Goal: Check status: Check status

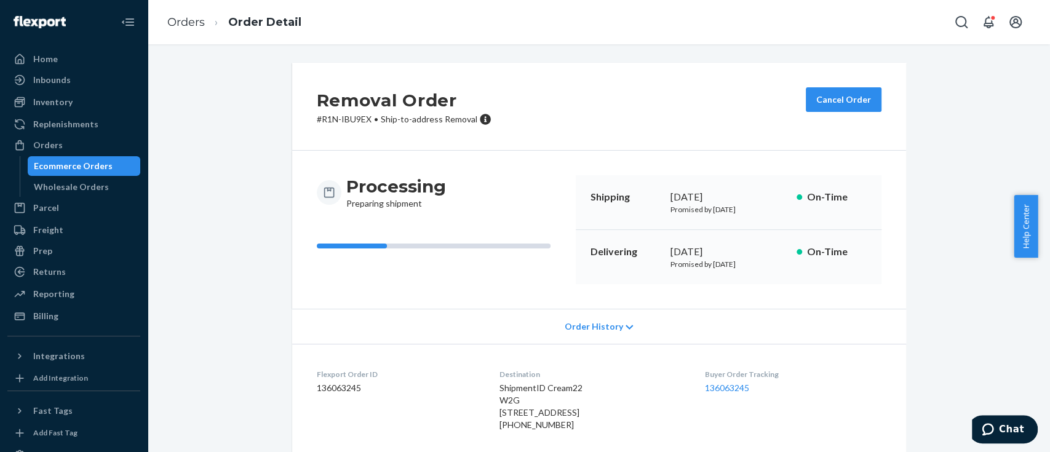
scroll to position [2339, 0]
click at [68, 162] on div "Ecommerce Orders" at bounding box center [73, 166] width 79 height 12
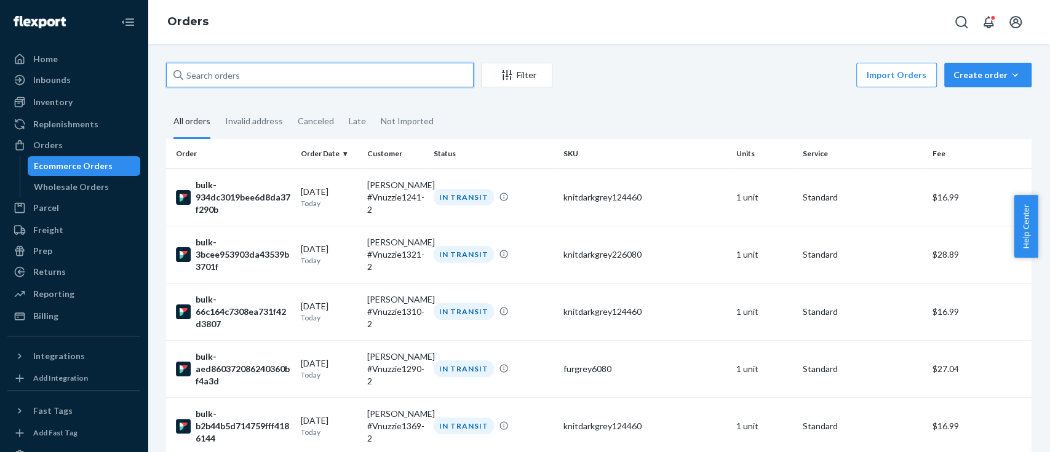
click at [330, 71] on input "text" at bounding box center [320, 75] width 308 height 25
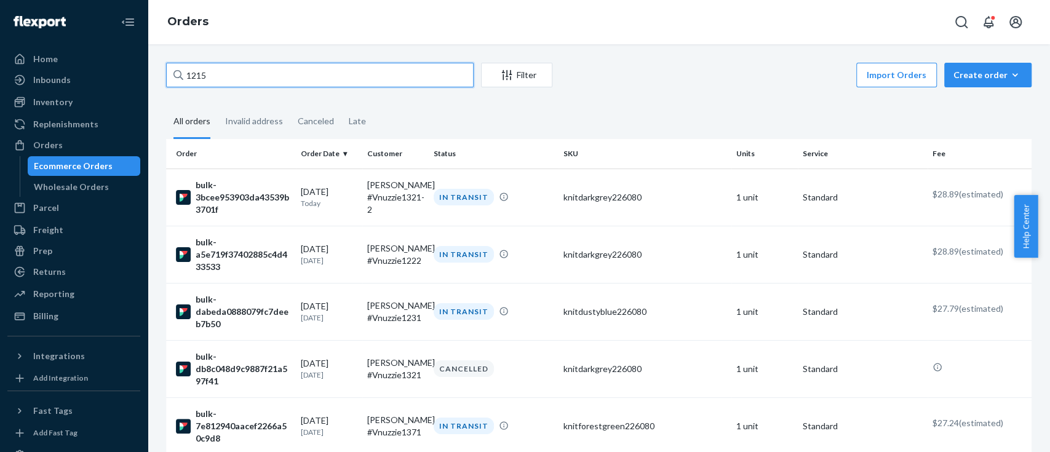
click at [292, 68] on input "1215" at bounding box center [320, 75] width 308 height 25
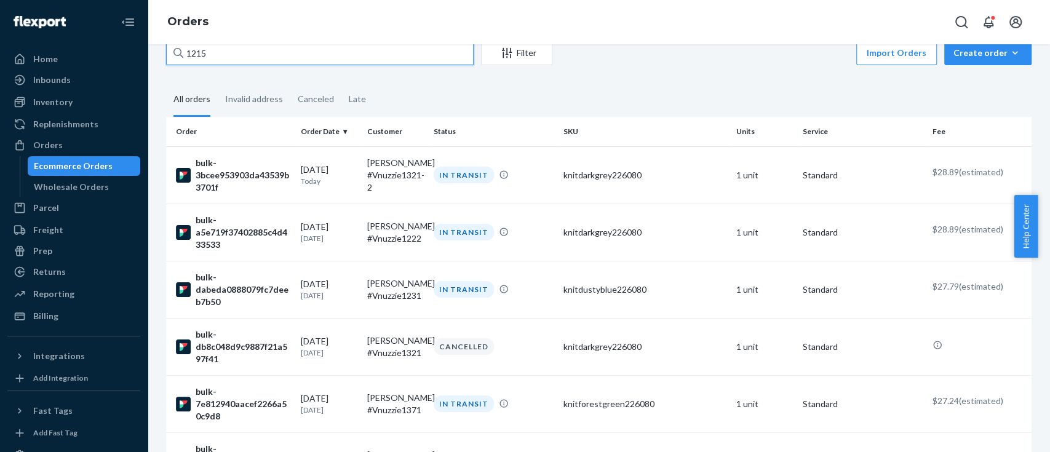
scroll to position [7, 0]
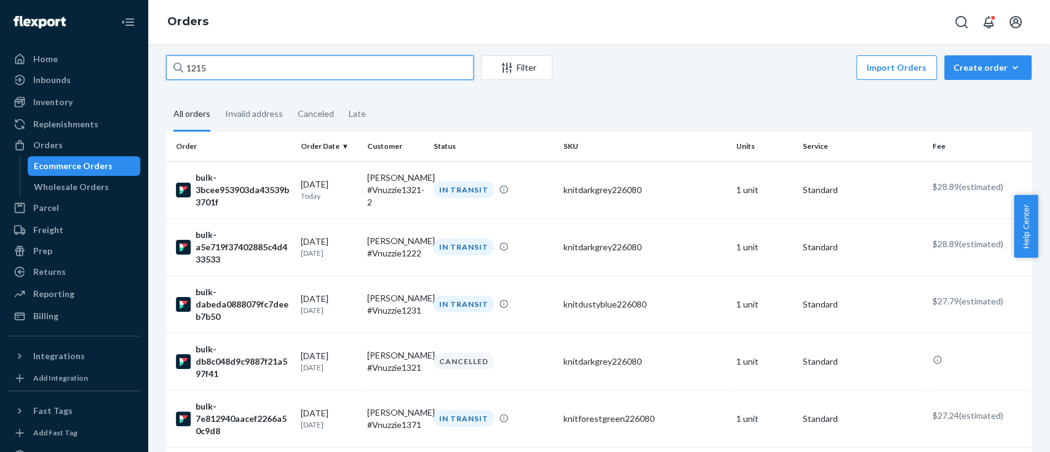
click at [183, 66] on input "1215" at bounding box center [320, 67] width 308 height 25
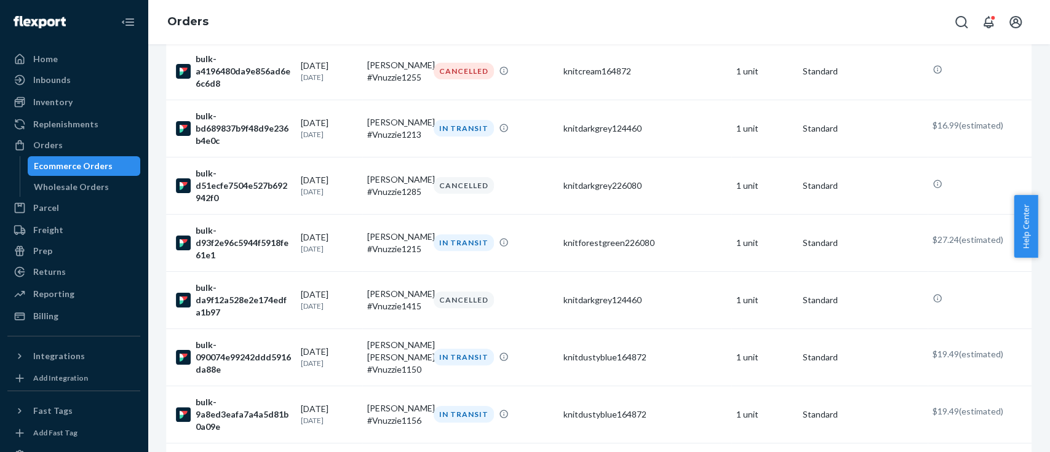
scroll to position [379, 0]
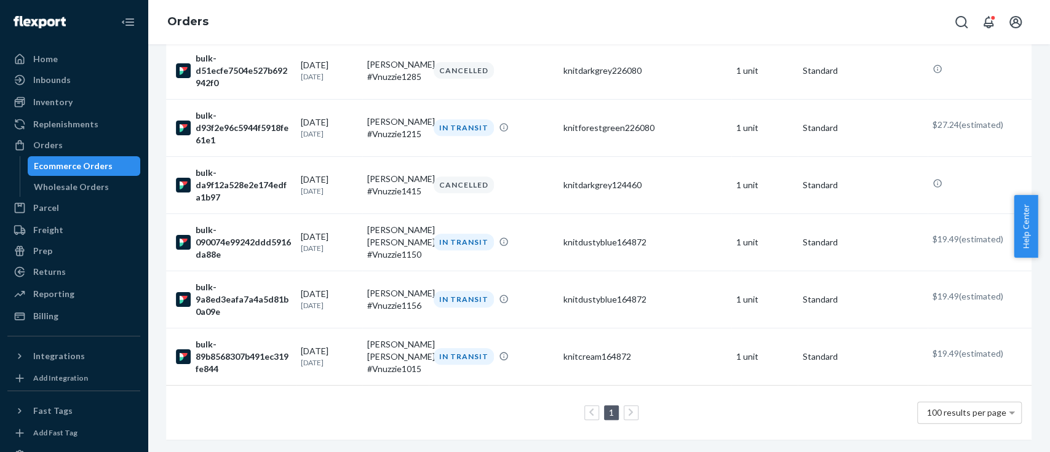
click at [628, 408] on icon at bounding box center [631, 412] width 6 height 9
click at [577, 406] on ul "1" at bounding box center [600, 413] width 84 height 15
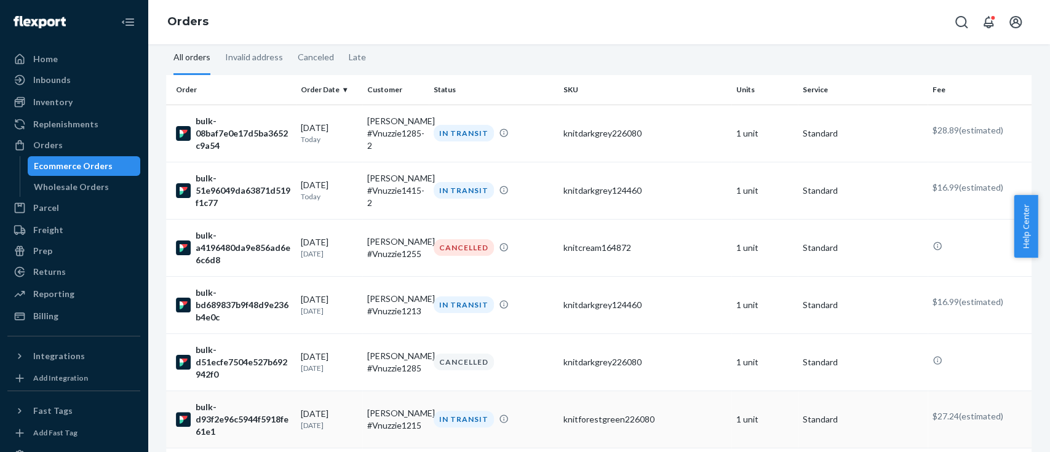
scroll to position [0, 0]
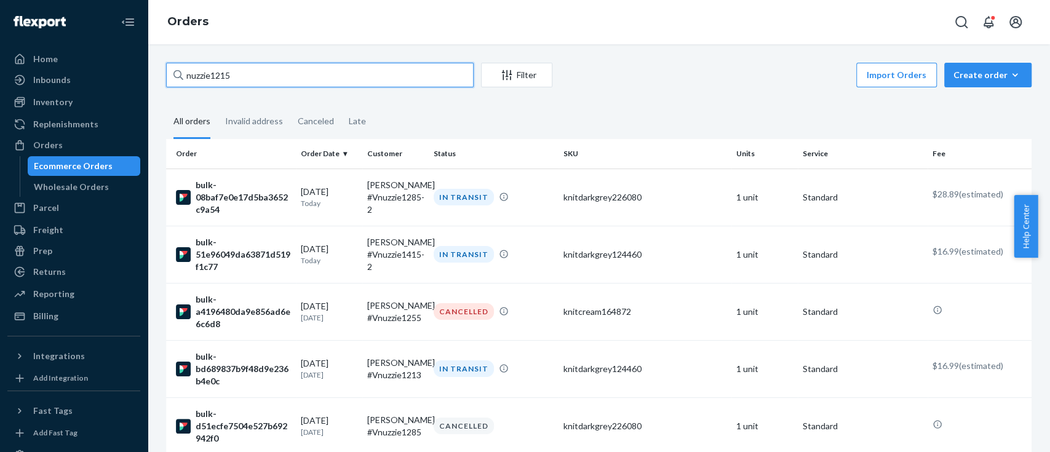
click at [348, 67] on input "nuzzie1215" at bounding box center [320, 75] width 308 height 25
paste input "[PERSON_NAME]"
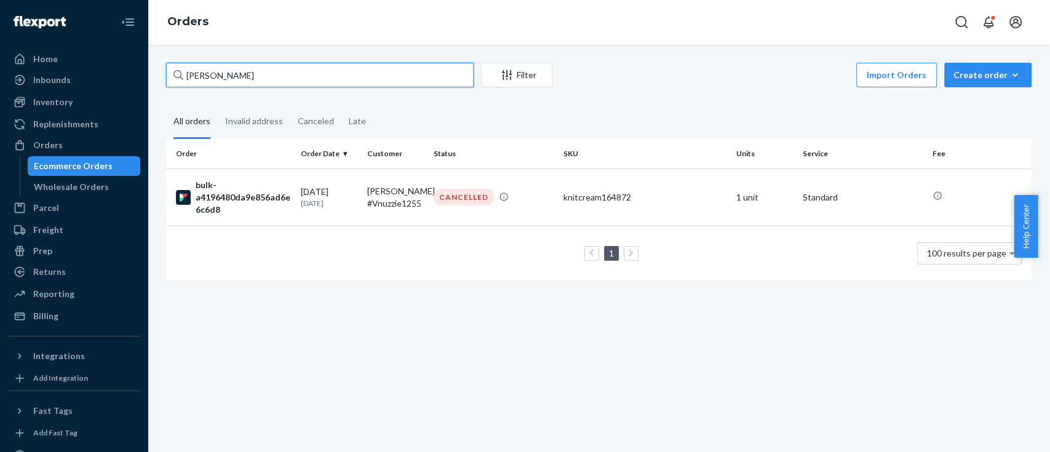
click at [376, 67] on input "[PERSON_NAME]" at bounding box center [320, 75] width 308 height 25
paste input "[PERSON_NAME]"
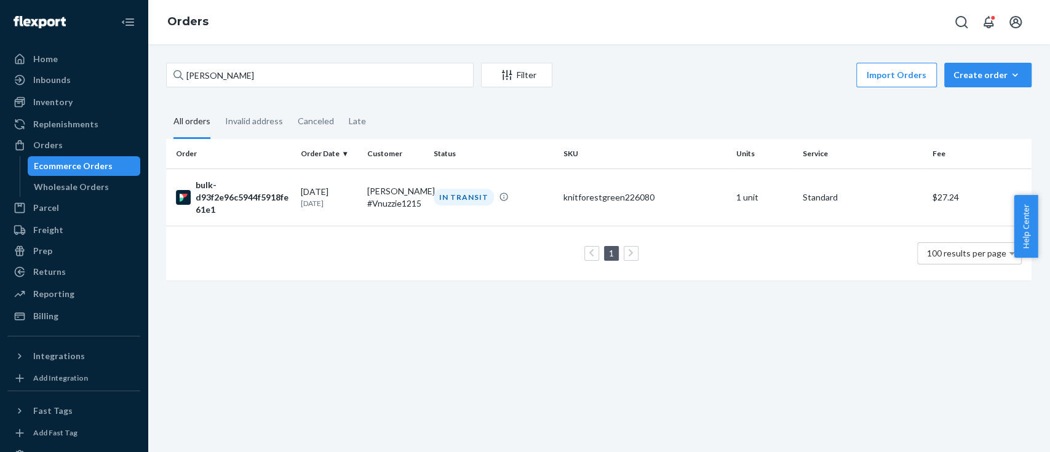
click at [502, 396] on div "[PERSON_NAME] Filter Import Orders Create order Ecommerce order Removal order A…" at bounding box center [599, 248] width 903 height 408
click at [325, 65] on input "[PERSON_NAME]" at bounding box center [320, 75] width 308 height 25
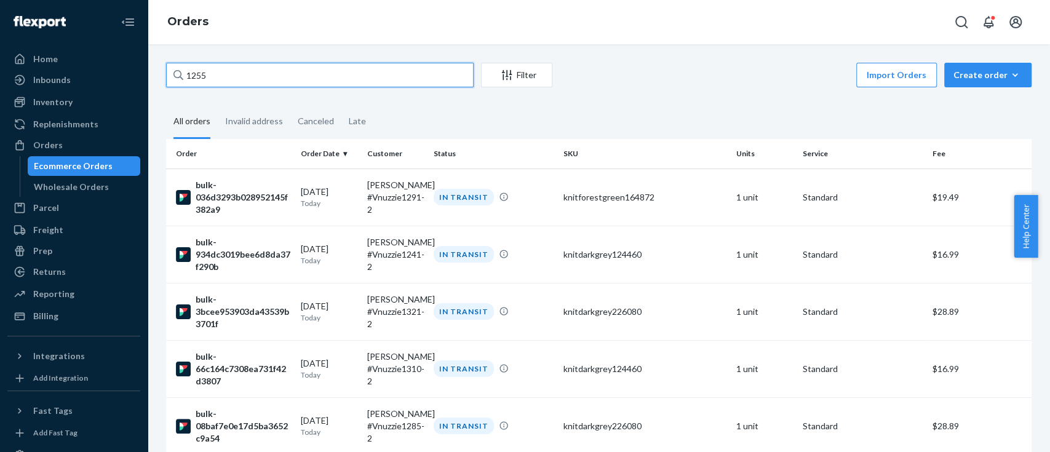
click at [284, 77] on input "1255" at bounding box center [320, 75] width 308 height 25
paste input "[PERSON_NAME]"
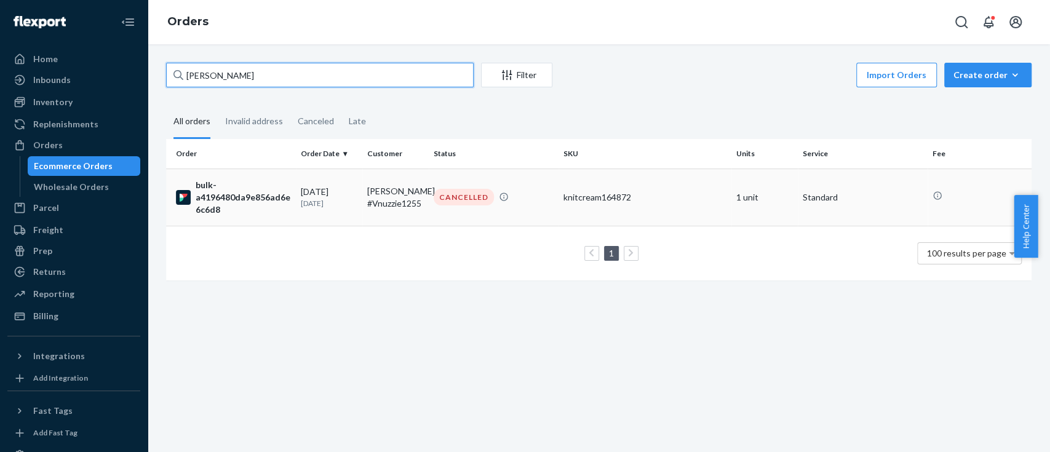
type input "[PERSON_NAME]"
click at [227, 199] on div "bulk-a4196480da9e856ad6e6c6d8" at bounding box center [233, 197] width 115 height 37
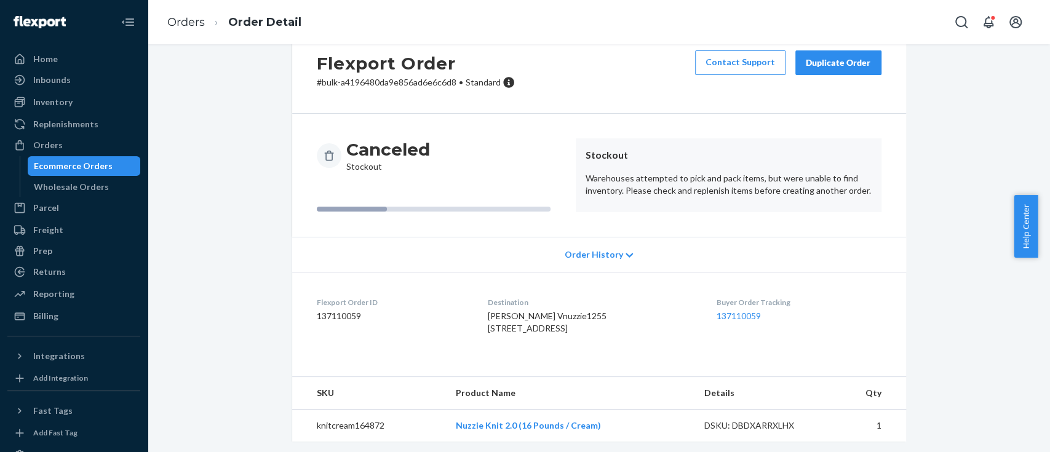
scroll to position [38, 0]
